Goal: Transaction & Acquisition: Purchase product/service

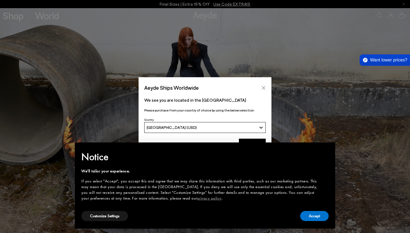
click at [265, 84] on button "Close" at bounding box center [264, 88] width 8 height 8
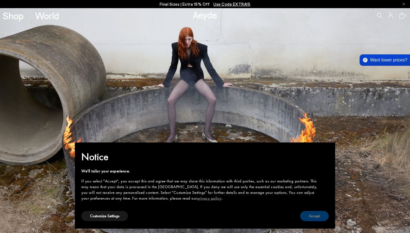
click at [319, 214] on button "Accept" at bounding box center [315, 216] width 29 height 10
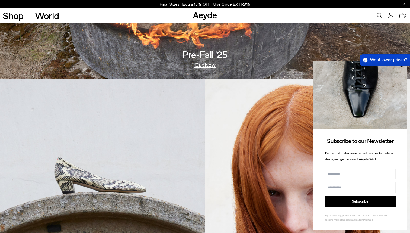
scroll to position [155, 0]
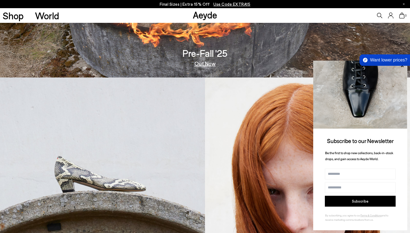
click at [343, 172] on input "Name" at bounding box center [360, 173] width 71 height 11
type input "****"
type input "**********"
click at [372, 202] on button "Subscribe" at bounding box center [360, 200] width 71 height 11
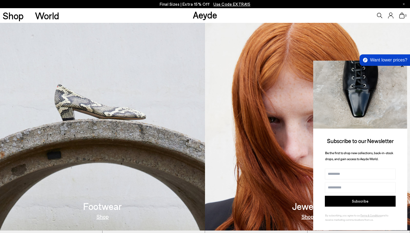
scroll to position [228, 0]
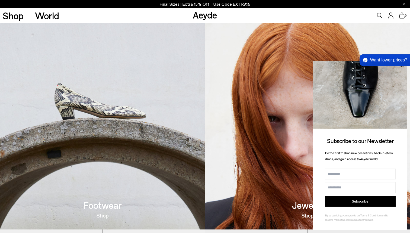
click at [402, 66] on icon at bounding box center [402, 65] width 7 height 7
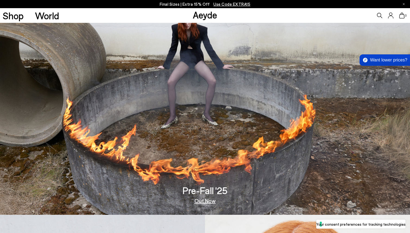
scroll to position [0, 0]
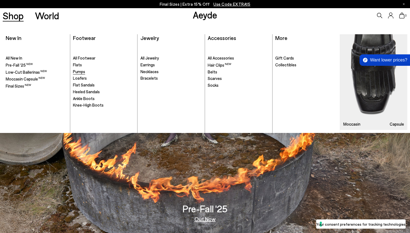
click at [82, 72] on span "Pumps" at bounding box center [79, 71] width 12 height 5
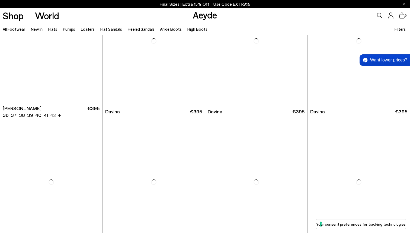
scroll to position [1045, 0]
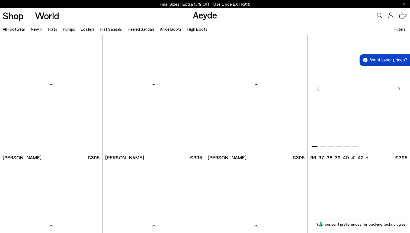
scroll to position [1704, 0]
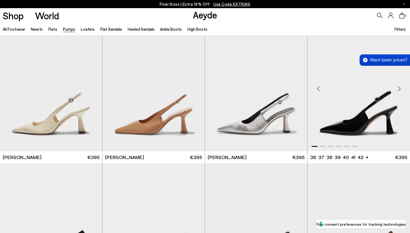
click at [362, 129] on img "1 / 6" at bounding box center [359, 86] width 103 height 129
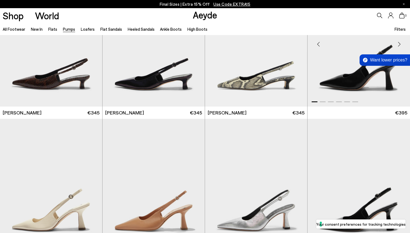
scroll to position [1607, 0]
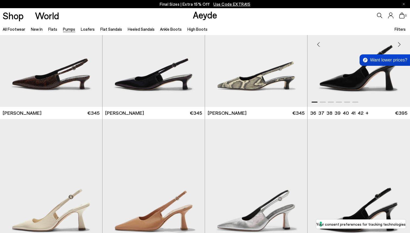
click at [367, 82] on img "1 / 6" at bounding box center [359, 42] width 103 height 129
click at [361, 80] on img "1 / 6" at bounding box center [359, 42] width 103 height 129
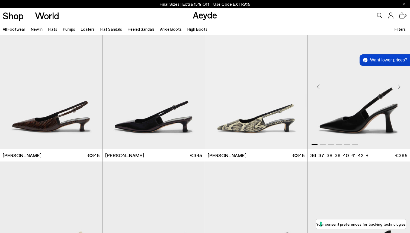
scroll to position [1562, 0]
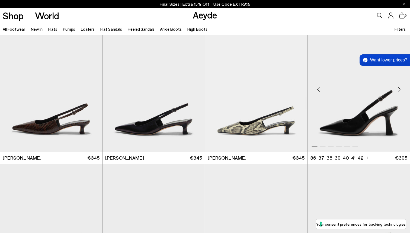
click at [376, 114] on img "1 / 6" at bounding box center [359, 87] width 103 height 129
click at [157, 120] on img "1 / 6" at bounding box center [154, 87] width 102 height 129
click at [366, 124] on img "1 / 6" at bounding box center [359, 87] width 103 height 129
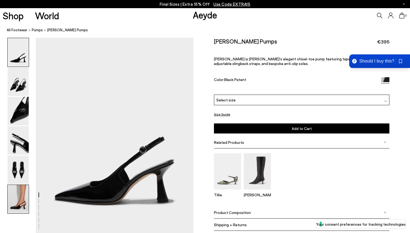
click at [19, 202] on img at bounding box center [18, 199] width 21 height 29
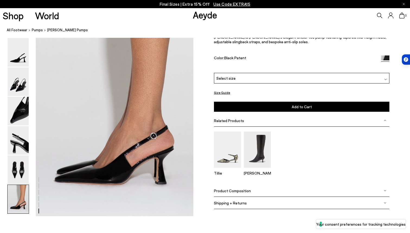
scroll to position [1078, 0]
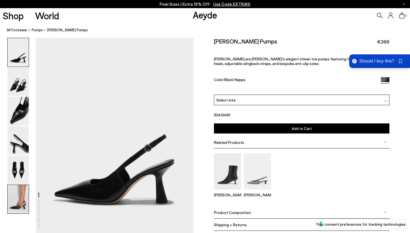
click at [17, 202] on img at bounding box center [18, 199] width 21 height 29
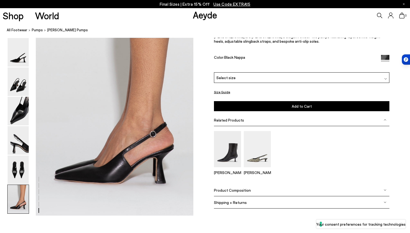
scroll to position [1078, 0]
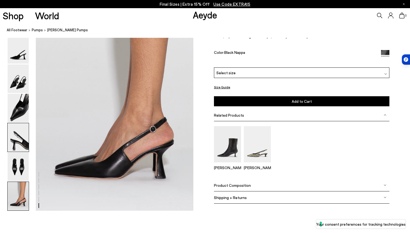
click at [24, 141] on img at bounding box center [18, 137] width 21 height 29
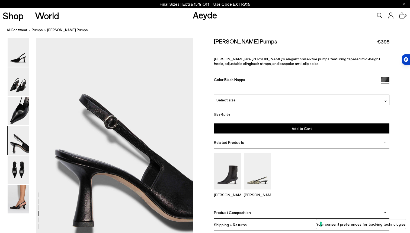
scroll to position [619, 0]
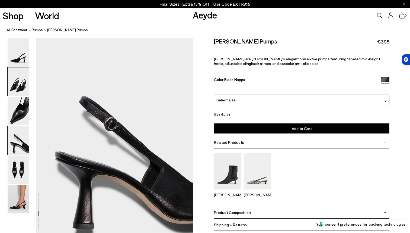
click at [21, 85] on img at bounding box center [18, 81] width 21 height 29
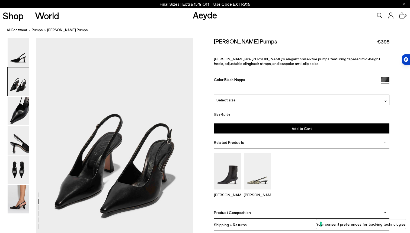
scroll to position [196, 0]
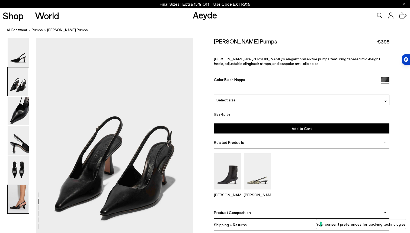
click at [21, 194] on img at bounding box center [18, 199] width 21 height 29
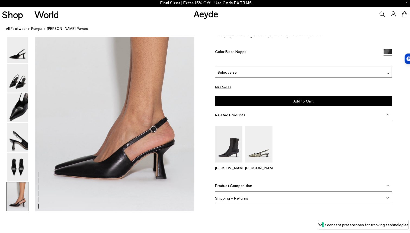
scroll to position [1078, 0]
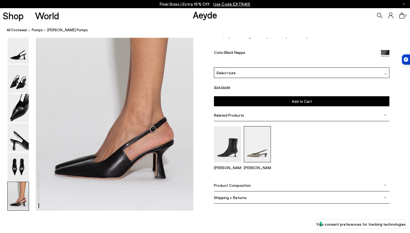
click at [256, 148] on img at bounding box center [257, 144] width 27 height 36
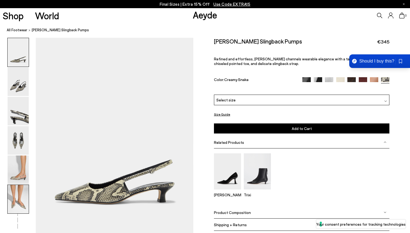
click at [19, 209] on img at bounding box center [18, 199] width 21 height 29
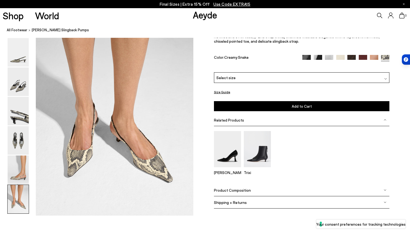
scroll to position [1078, 0]
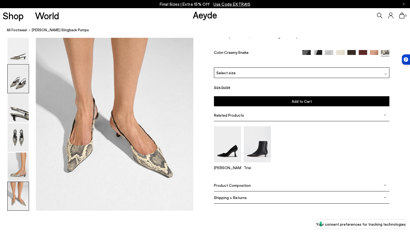
click at [25, 82] on img at bounding box center [18, 78] width 21 height 29
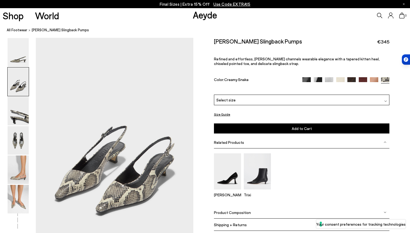
scroll to position [196, 0]
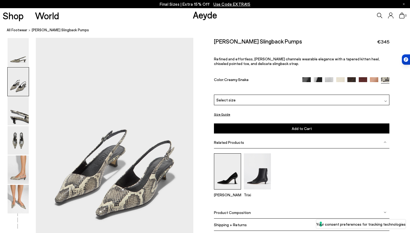
click at [226, 167] on img at bounding box center [227, 171] width 27 height 36
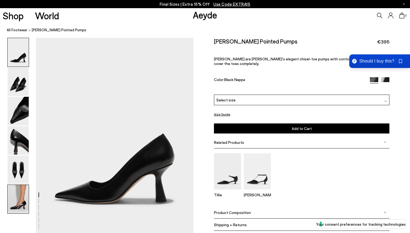
click at [13, 206] on img at bounding box center [18, 199] width 21 height 29
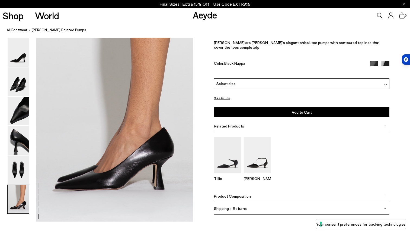
scroll to position [1078, 0]
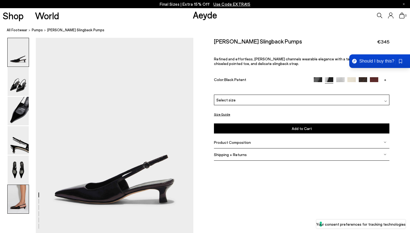
click at [14, 204] on img at bounding box center [18, 199] width 21 height 29
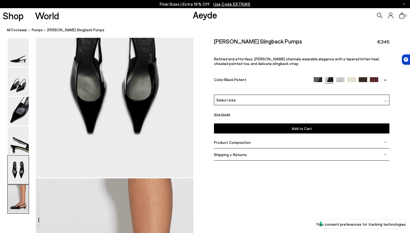
scroll to position [853, 0]
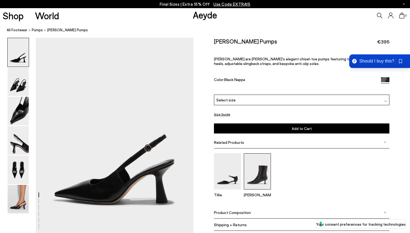
click at [256, 162] on img at bounding box center [257, 171] width 27 height 36
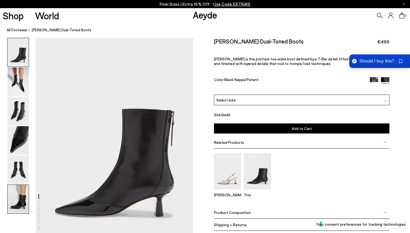
click at [23, 198] on img at bounding box center [18, 199] width 21 height 29
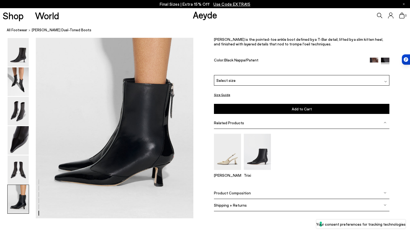
scroll to position [1094, 0]
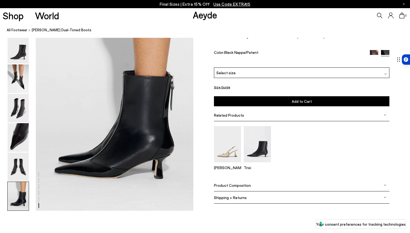
click at [371, 62] on div at bounding box center [354, 59] width 83 height 10
click at [375, 61] on div at bounding box center [354, 59] width 83 height 10
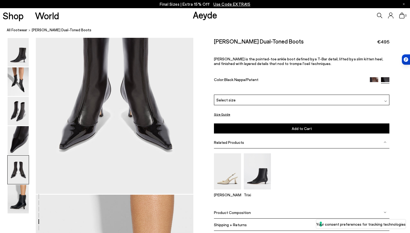
scroll to position [781, 0]
